Goal: Check status: Check status

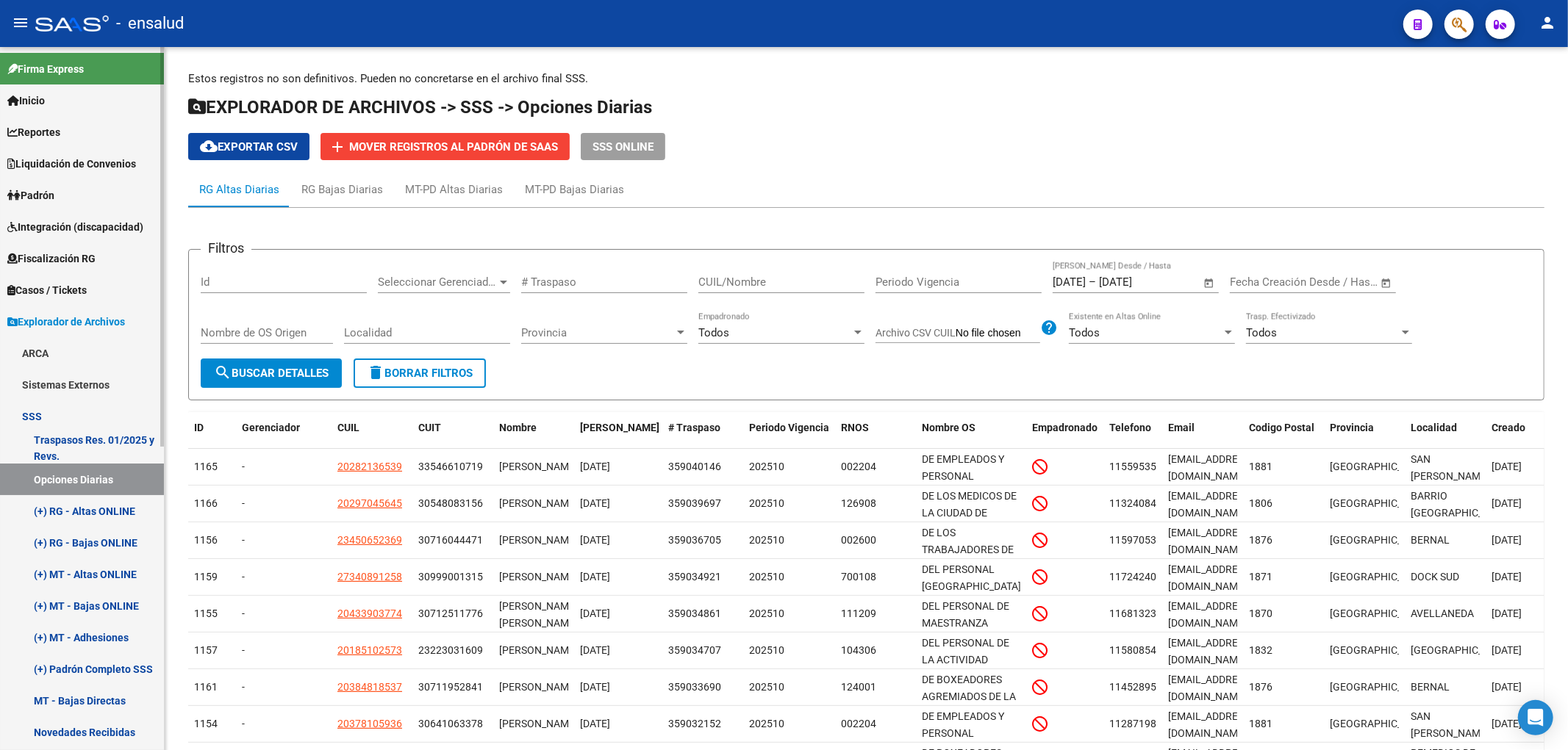
scroll to position [167, 0]
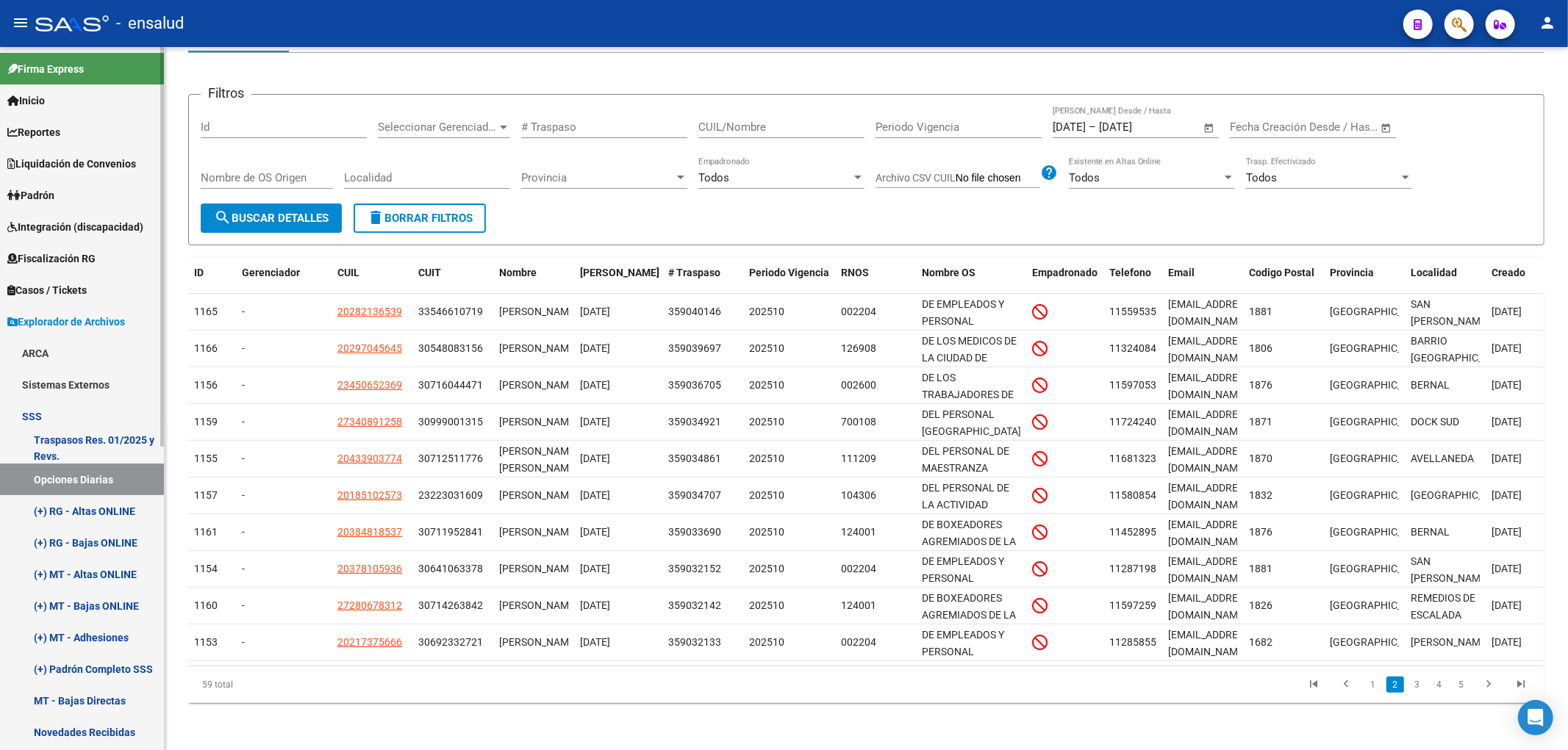
click at [84, 529] on link "(+) RG - Bajas ONLINE" at bounding box center [82, 542] width 164 height 32
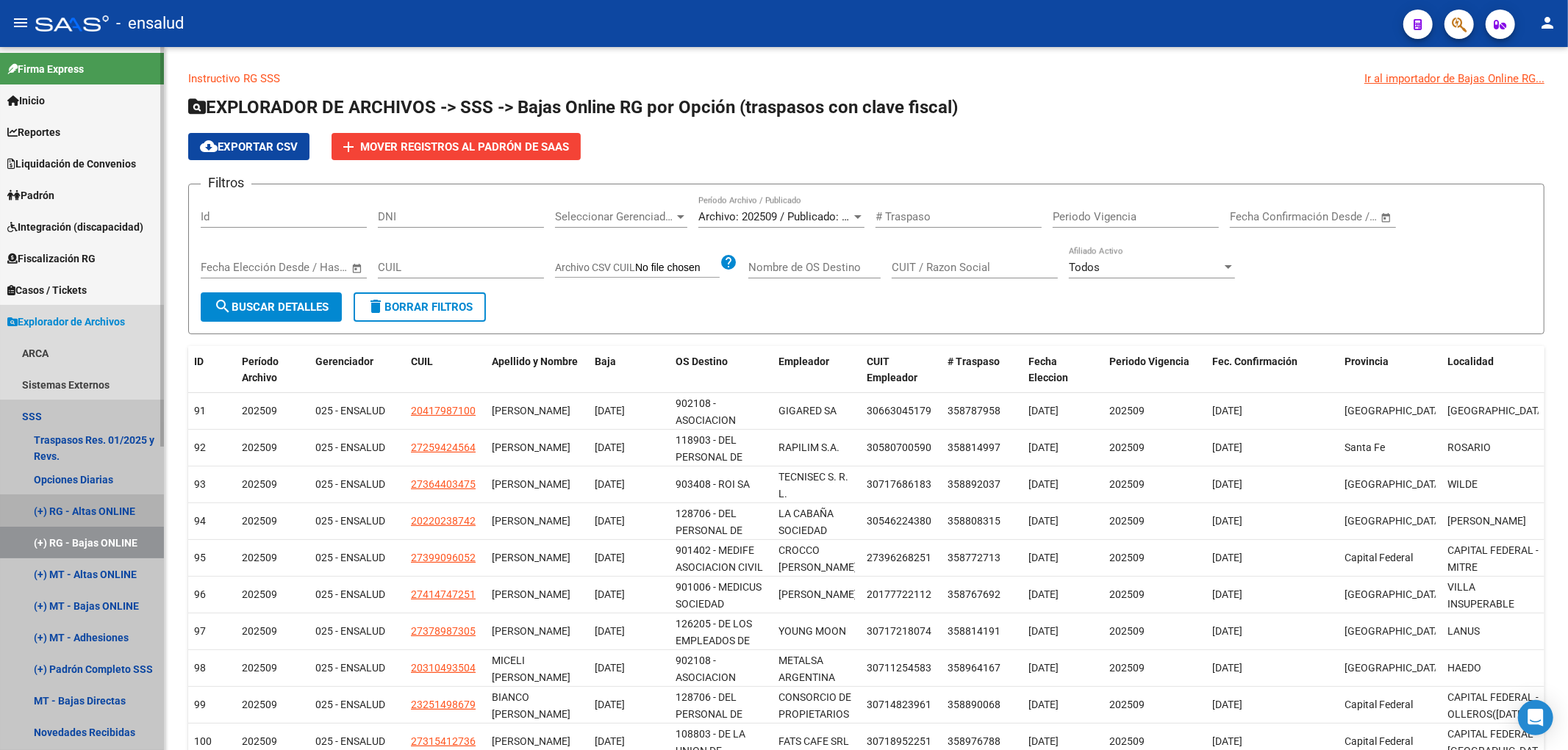
click at [94, 507] on link "(+) RG - Altas ONLINE" at bounding box center [82, 511] width 164 height 32
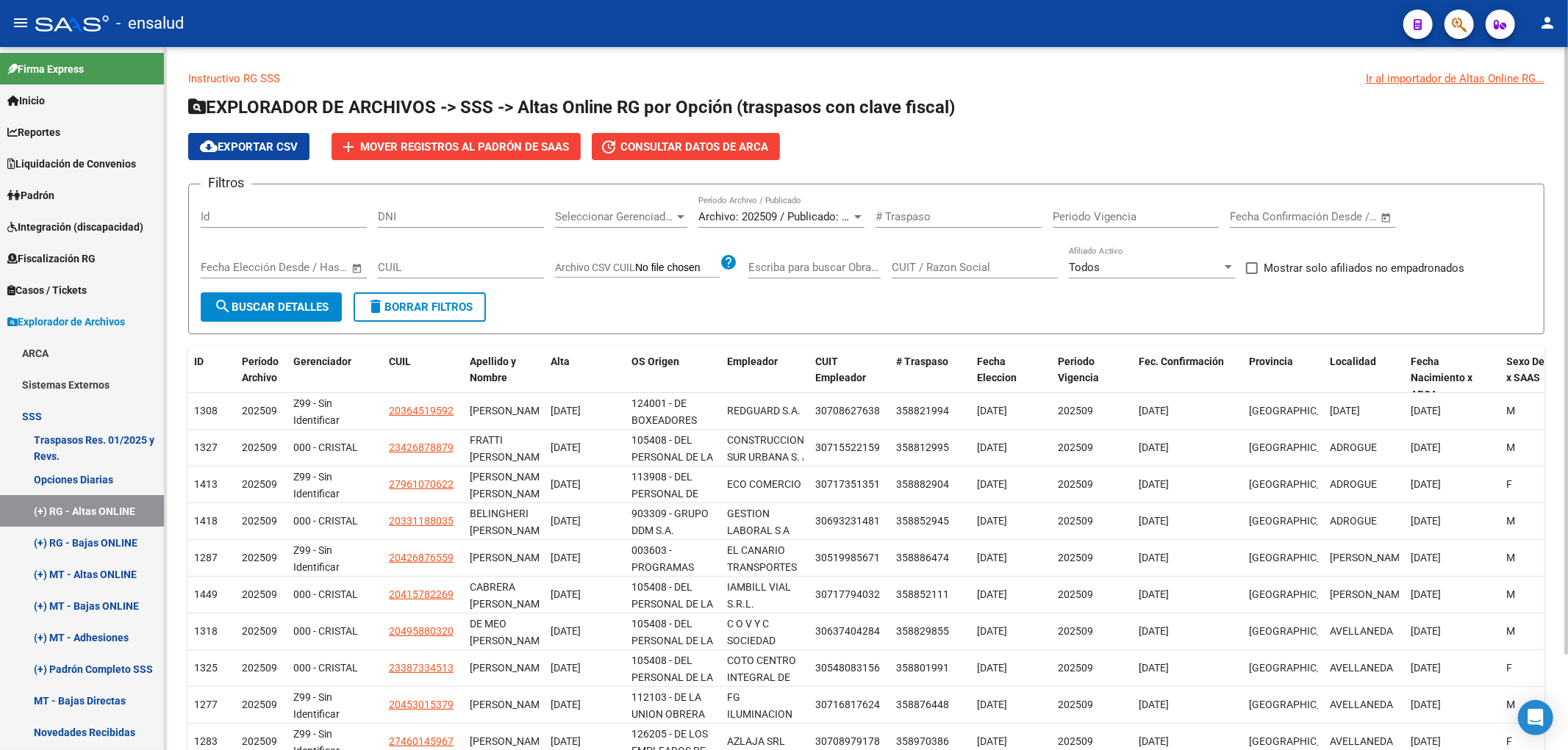
click at [642, 209] on div "Seleccionar Gerenciador Seleccionar Gerenciador" at bounding box center [621, 211] width 132 height 32
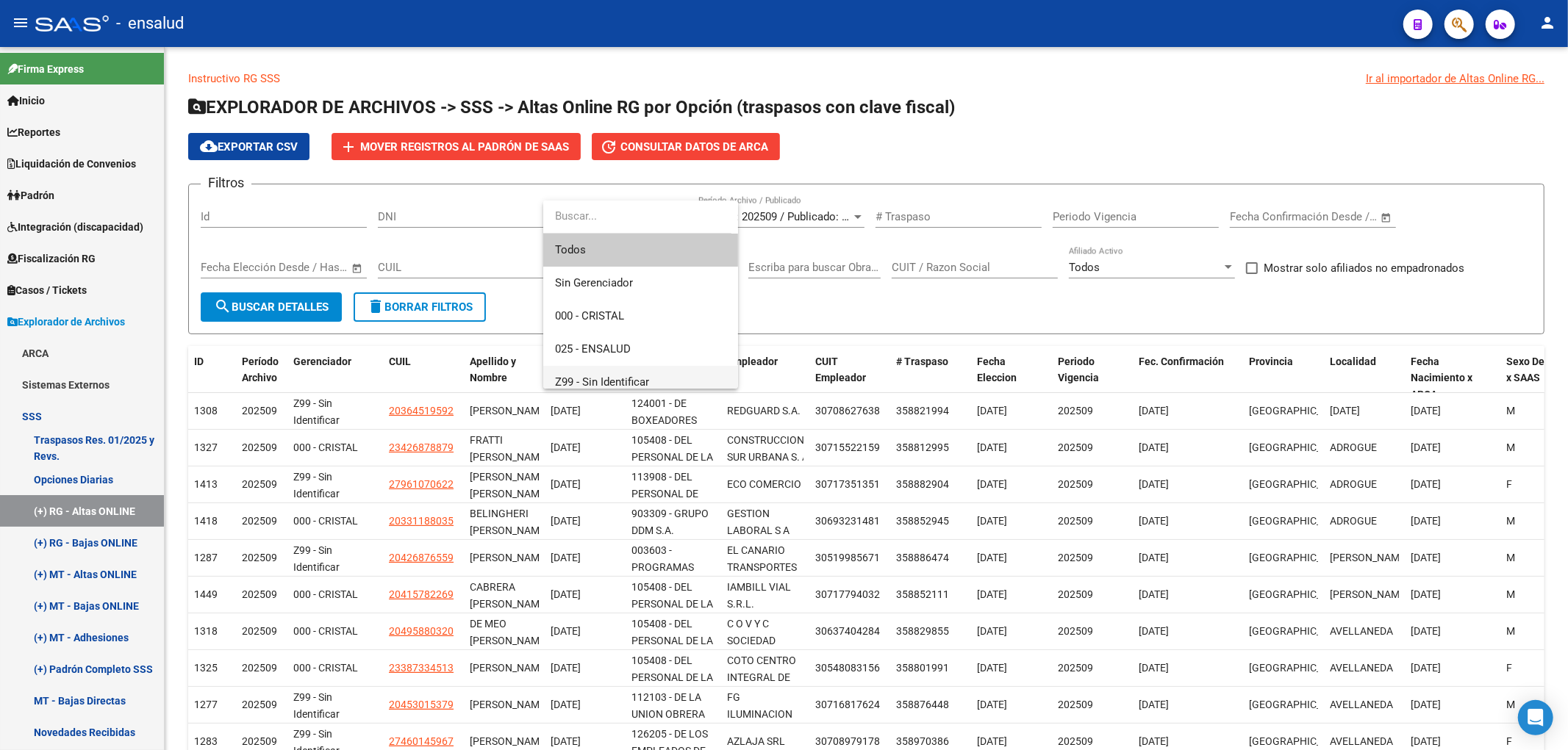
click at [619, 376] on span "Z99 - Sin Identificar" at bounding box center [602, 381] width 94 height 13
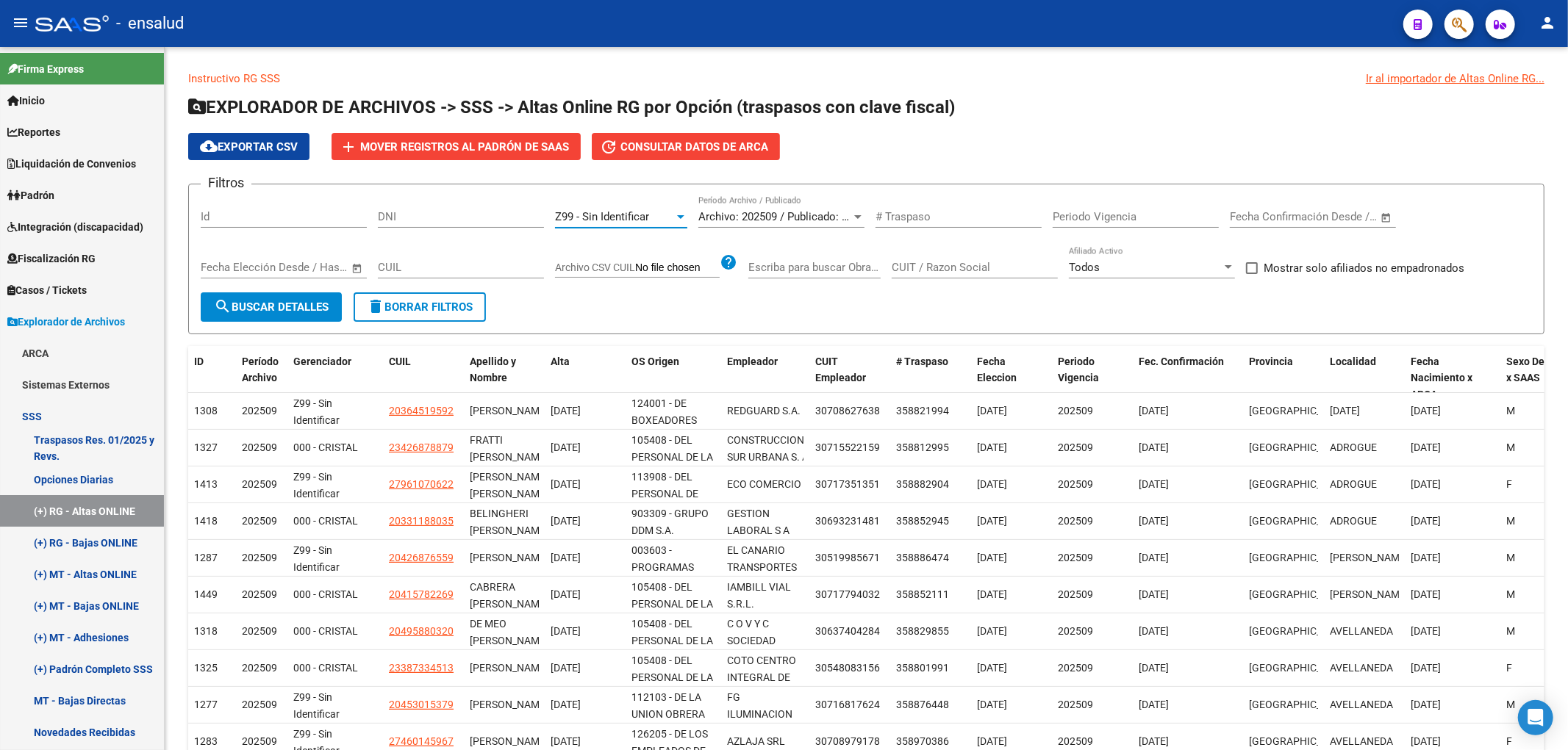
scroll to position [10, 0]
click at [292, 312] on span "search Buscar Detalles" at bounding box center [271, 306] width 115 height 13
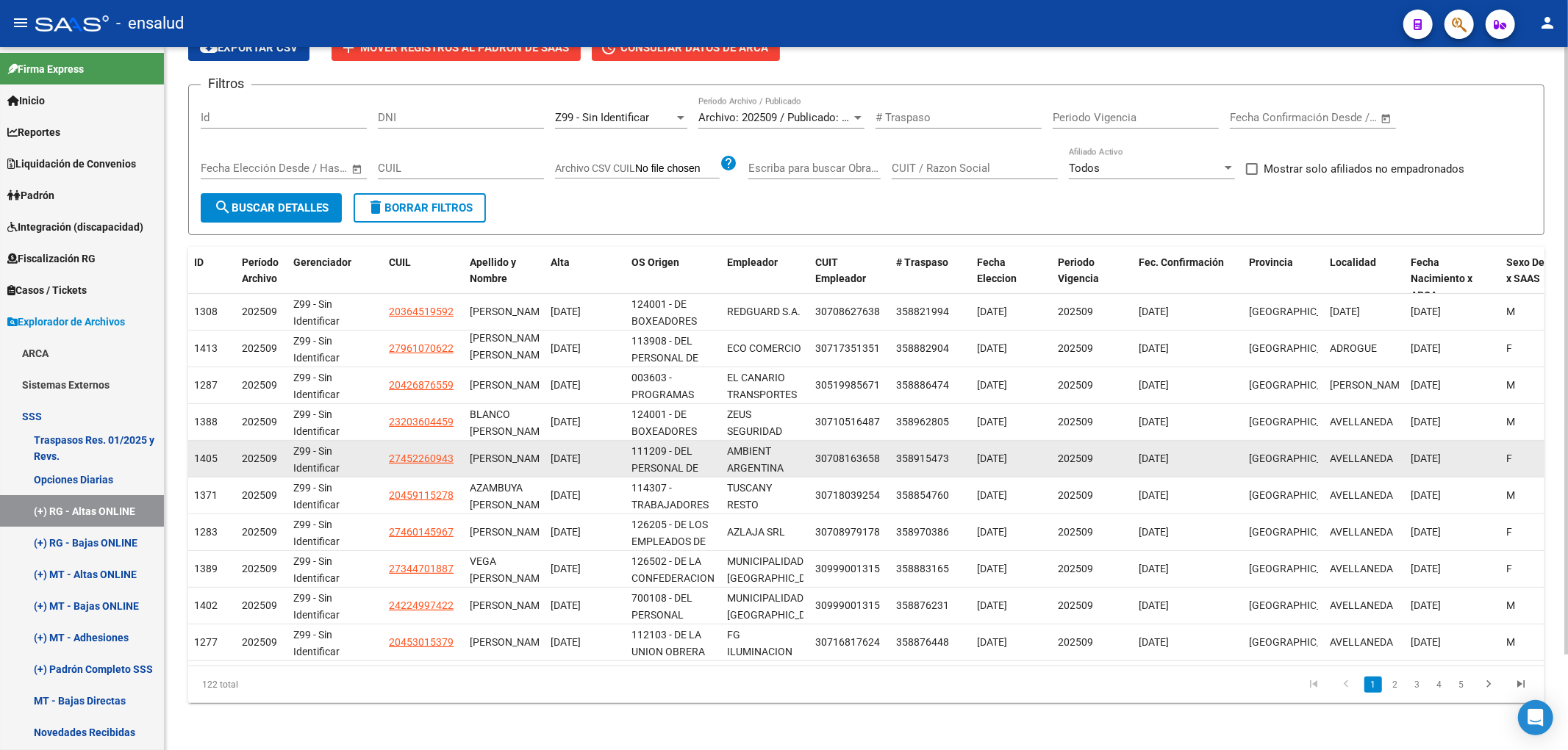
scroll to position [0, 0]
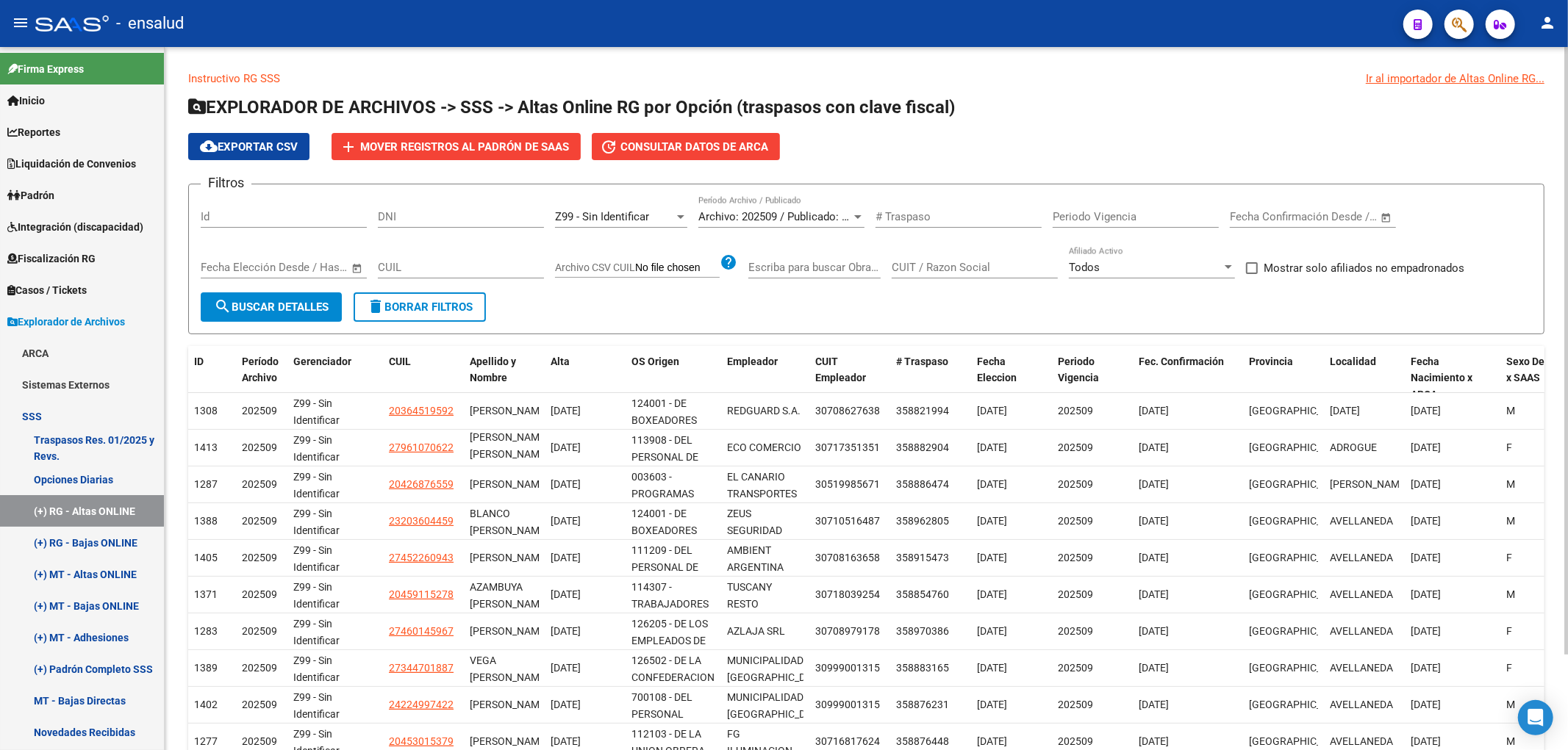
click at [304, 314] on button "search Buscar Detalles" at bounding box center [271, 307] width 141 height 29
click at [608, 232] on div "Z99 - Sin Identificar Seleccionar Gerenciador" at bounding box center [621, 218] width 132 height 46
click at [608, 225] on div "Z99 - Sin Identificar Seleccionar Gerenciador" at bounding box center [621, 211] width 132 height 32
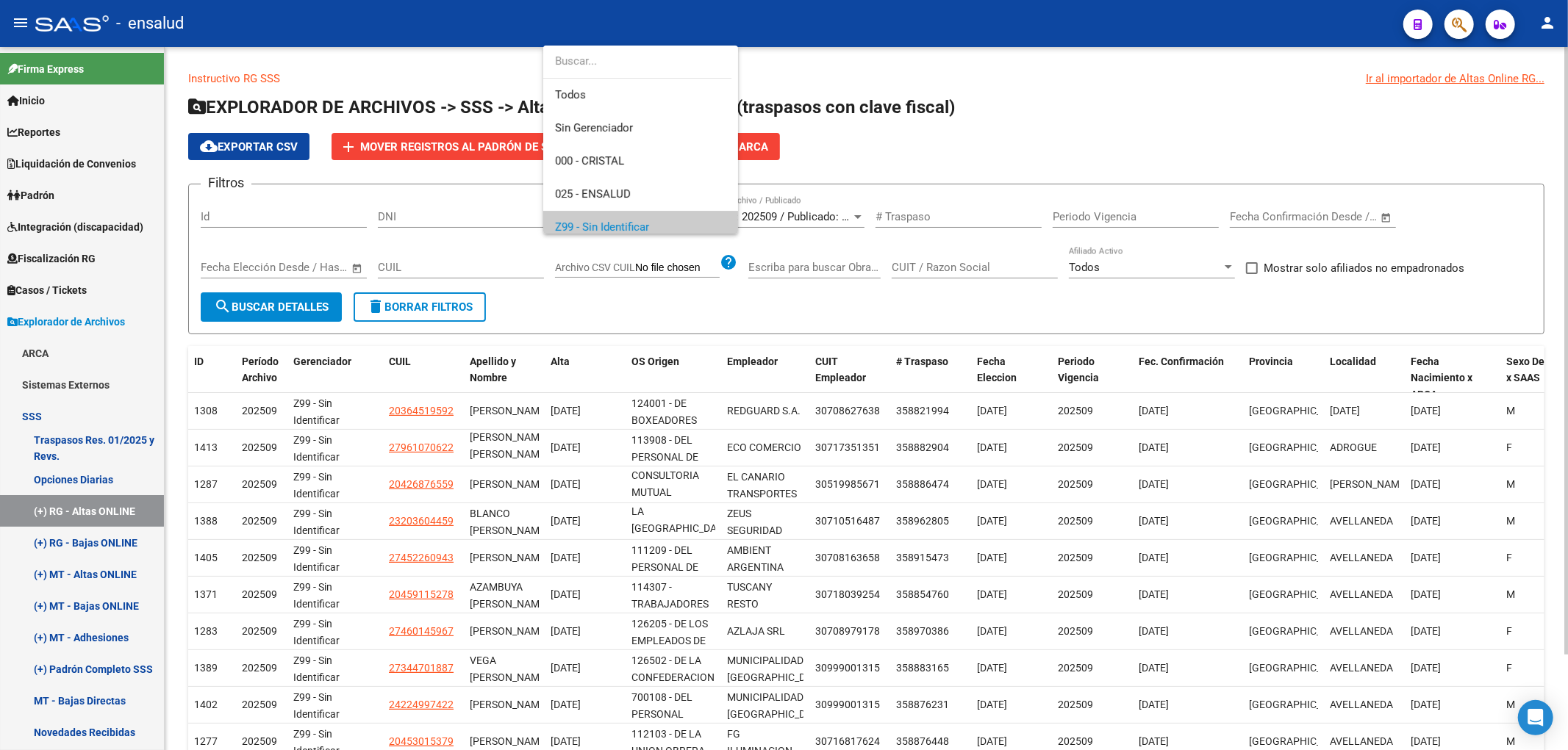
scroll to position [10, 0]
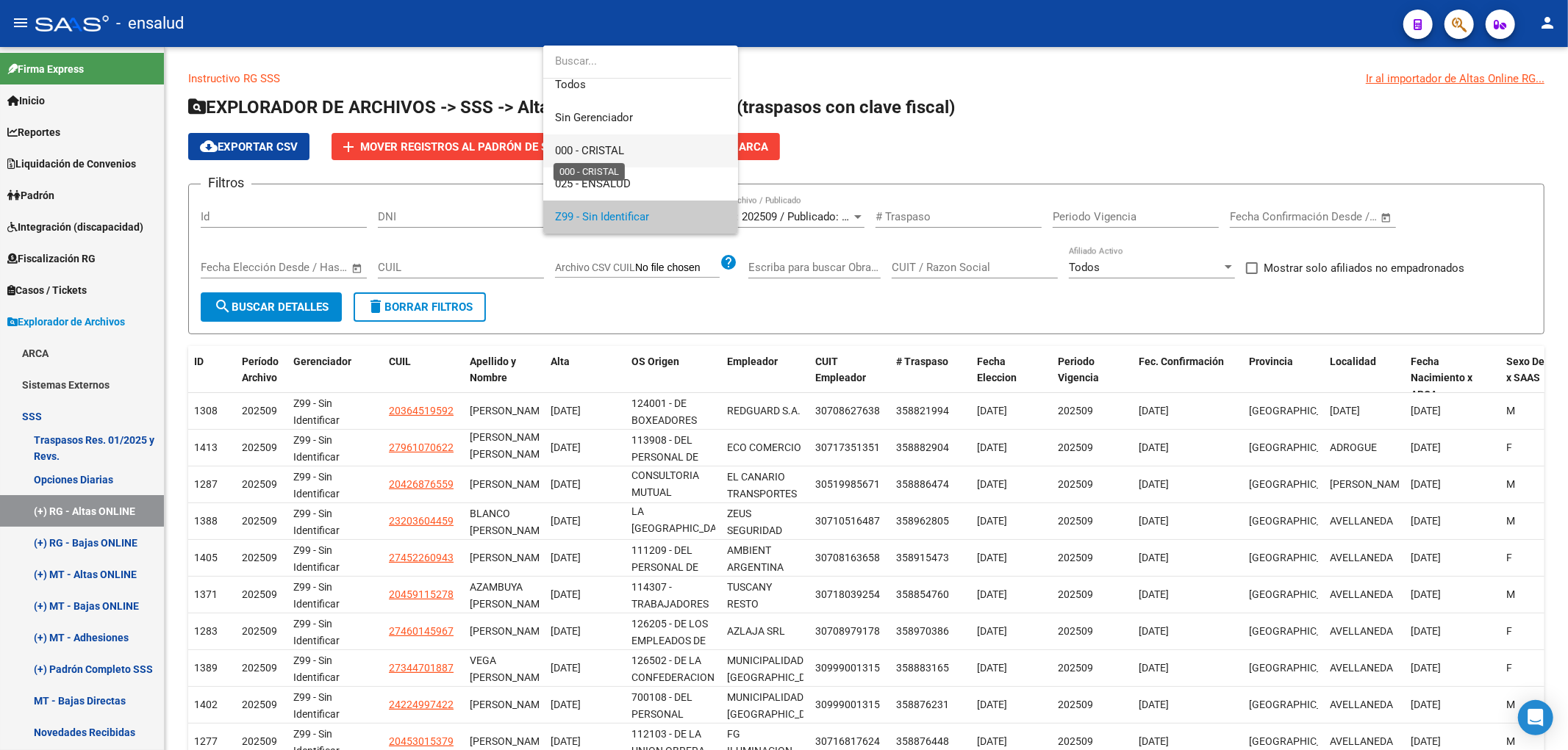
click at [614, 157] on span "000 - CRISTAL" at bounding box center [589, 150] width 69 height 13
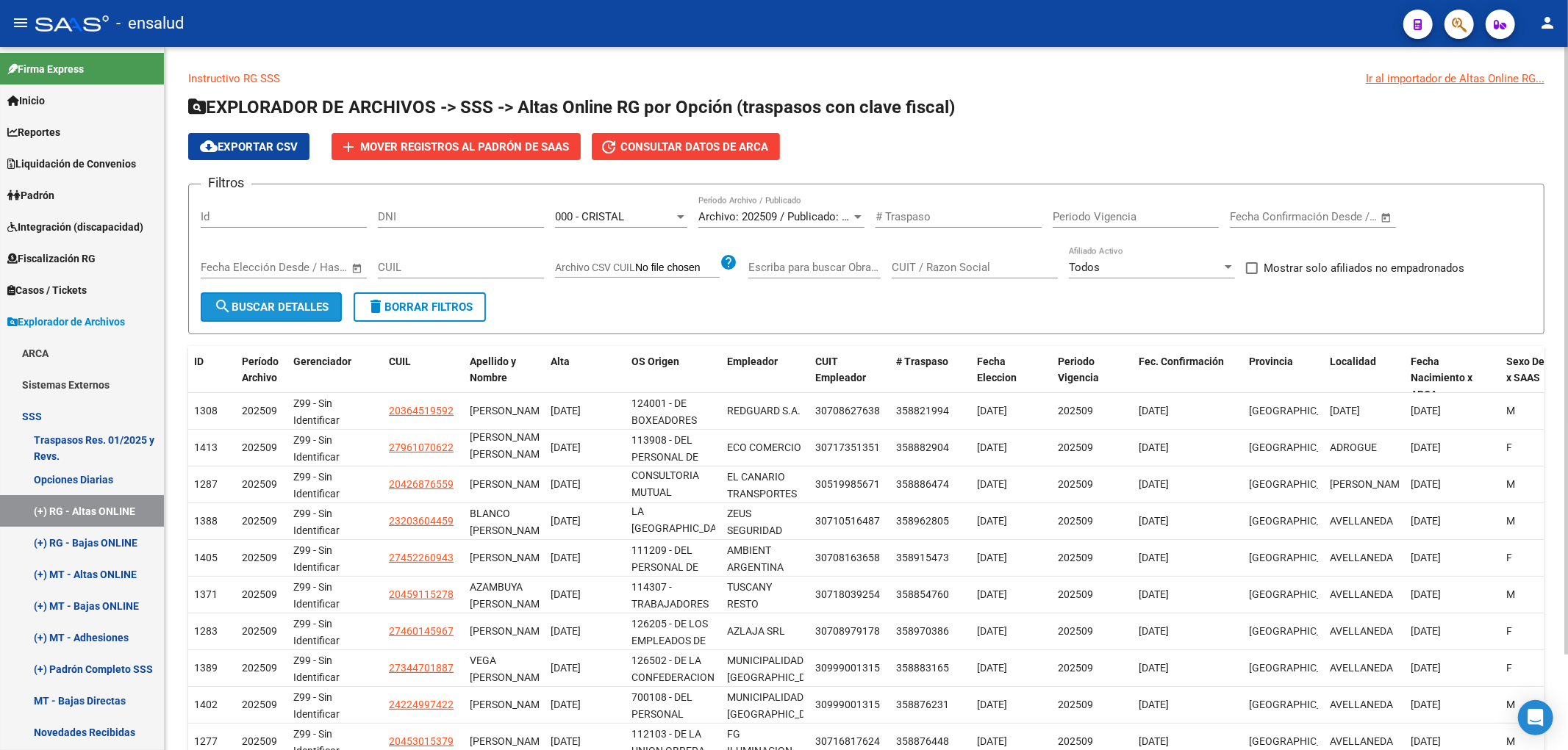
click at [286, 296] on button "search Buscar Detalles" at bounding box center [271, 307] width 141 height 29
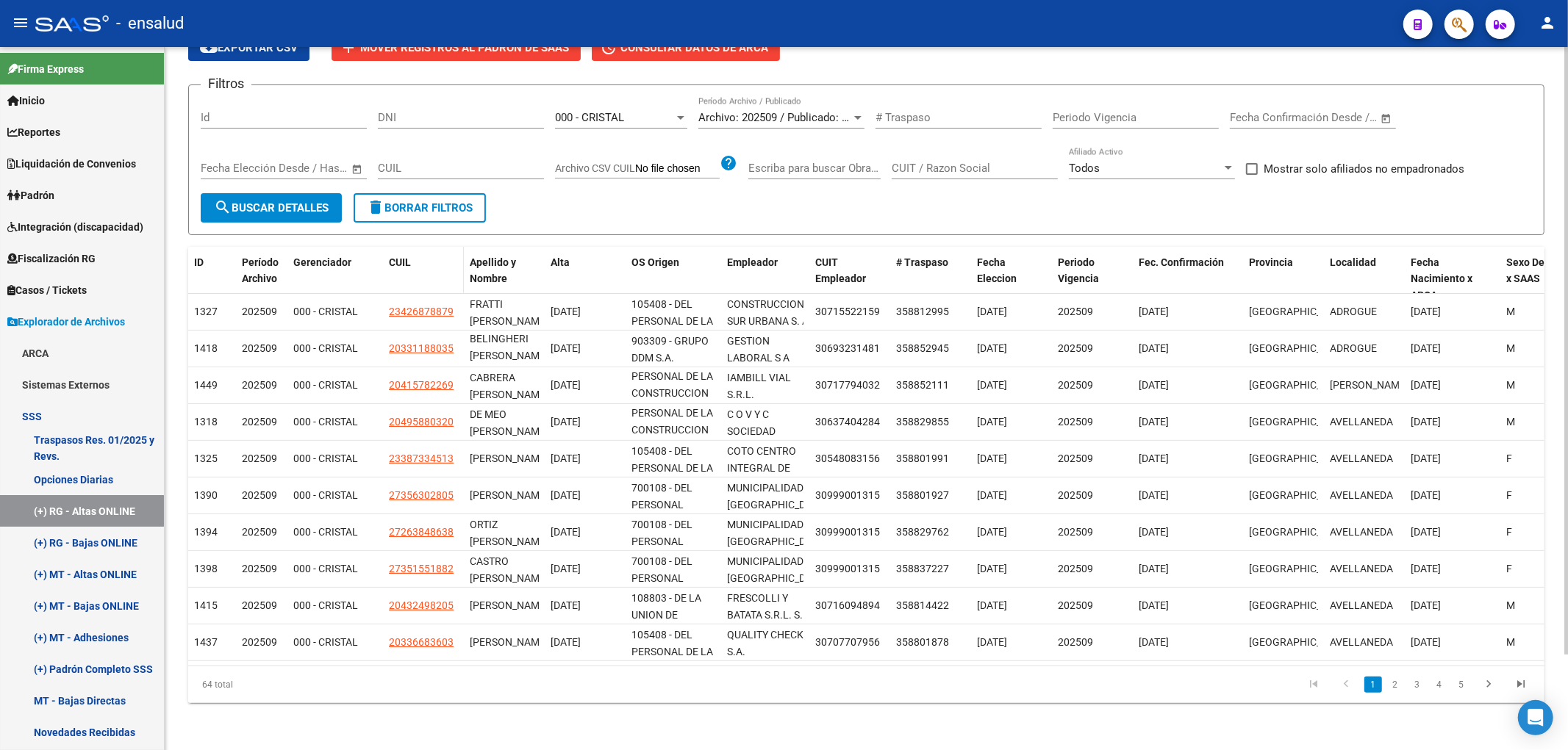
scroll to position [0, 0]
